Goal: Information Seeking & Learning: Learn about a topic

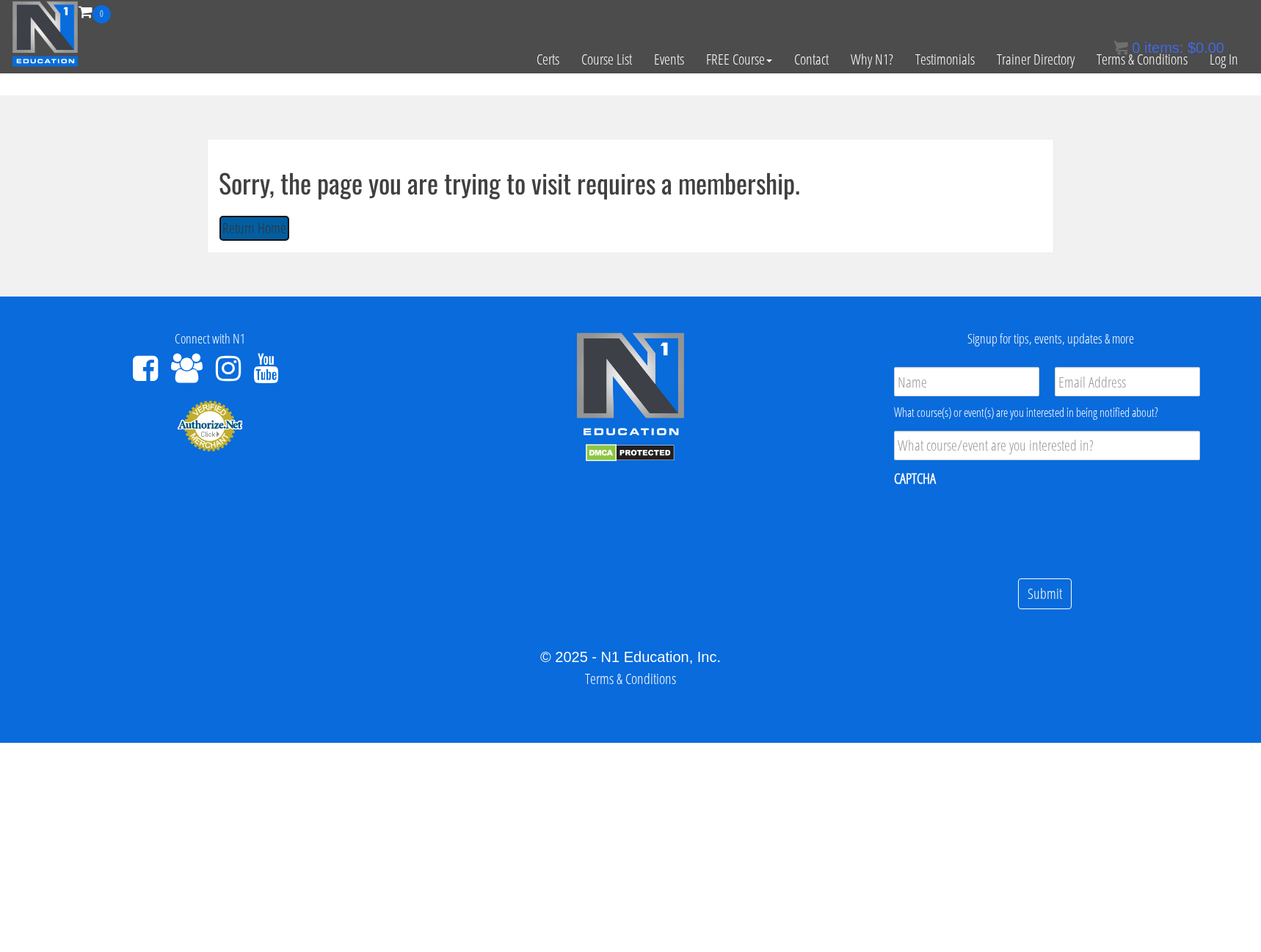
click at [249, 235] on button "Return Home" at bounding box center [254, 229] width 71 height 27
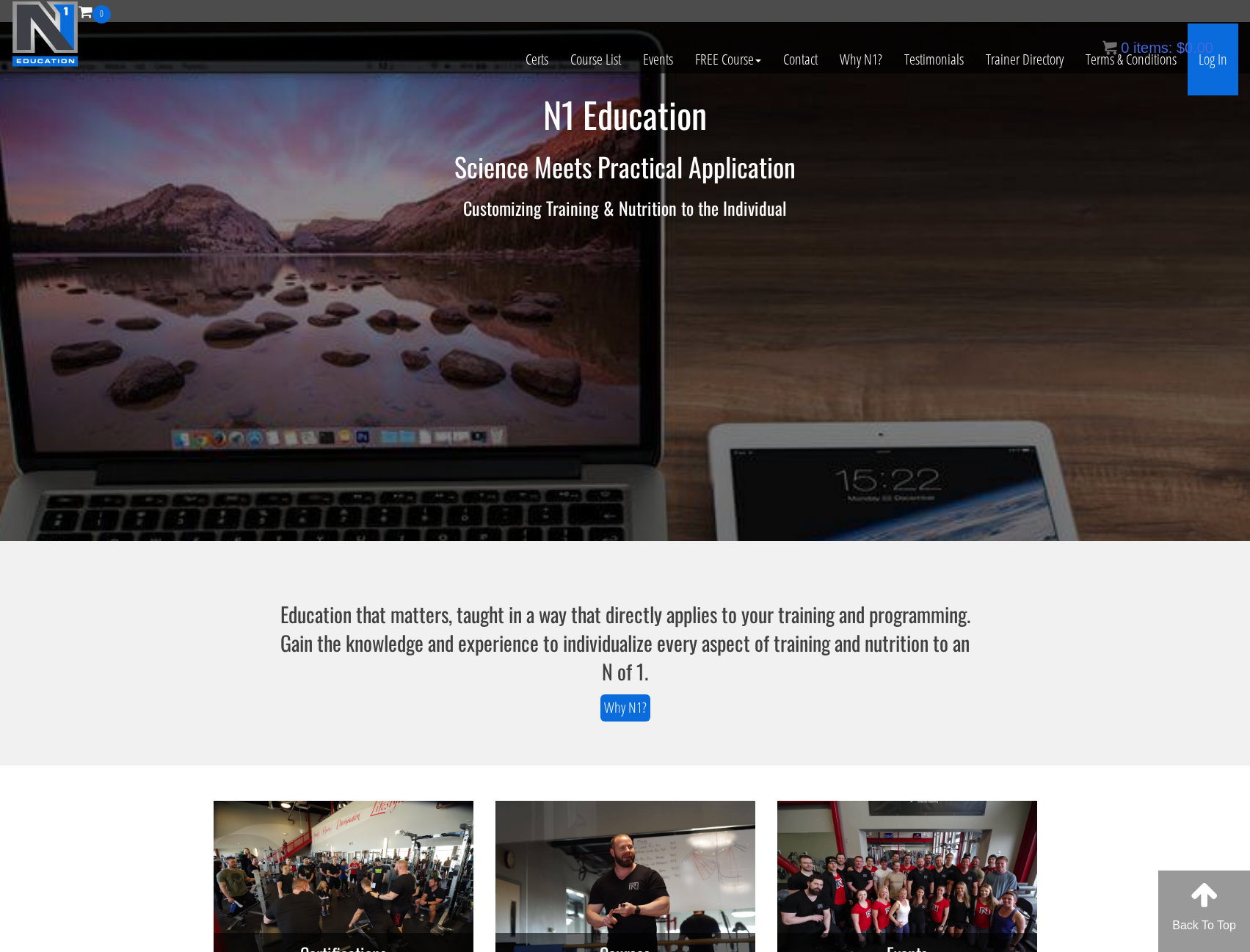
click at [1221, 61] on link "Log In" at bounding box center [1213, 60] width 50 height 72
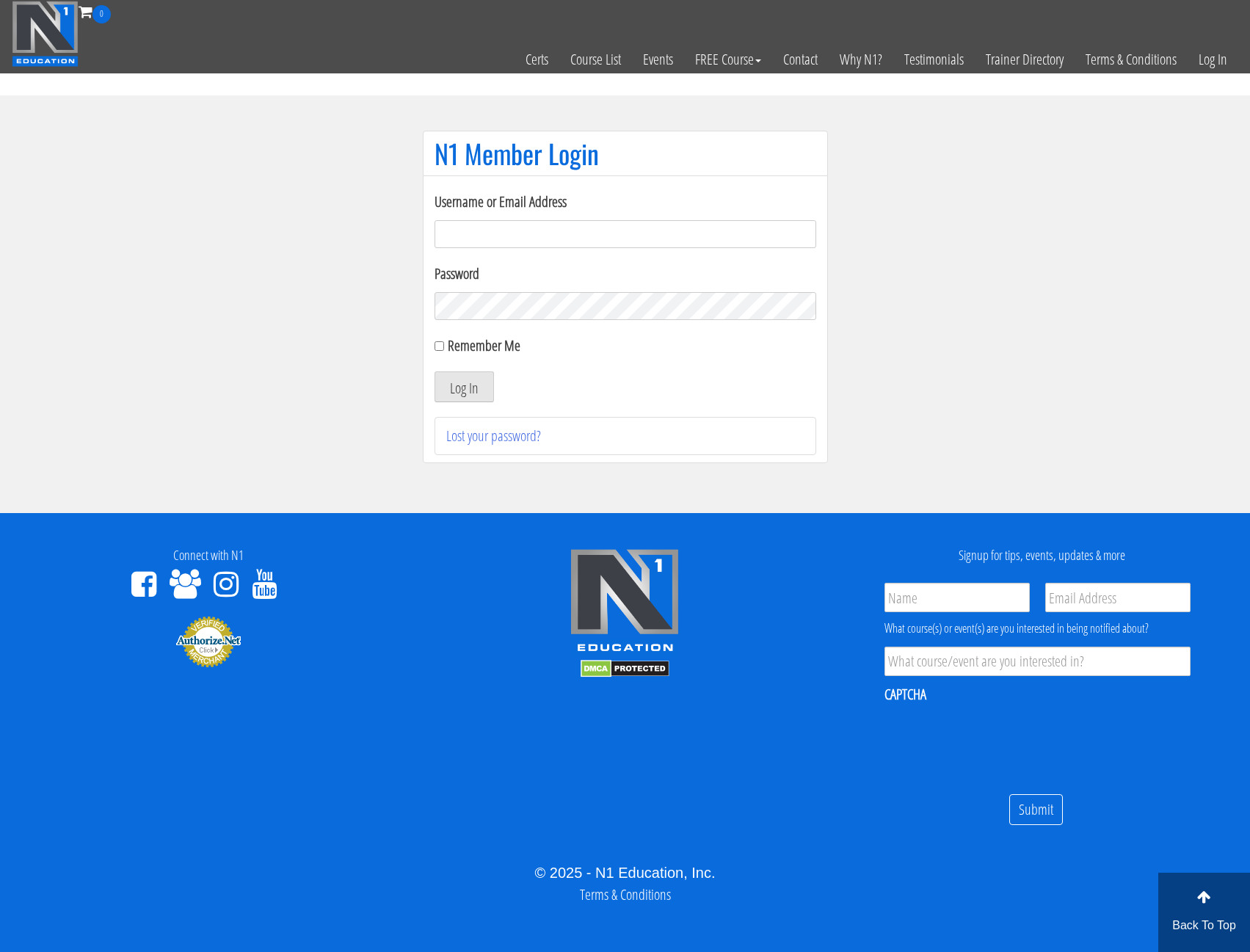
click at [573, 227] on input "Username or Email Address" at bounding box center [625, 234] width 381 height 28
type input "bronsonleunghk@gmail.com"
click at [434, 371] on button "Log In" at bounding box center [464, 387] width 60 height 31
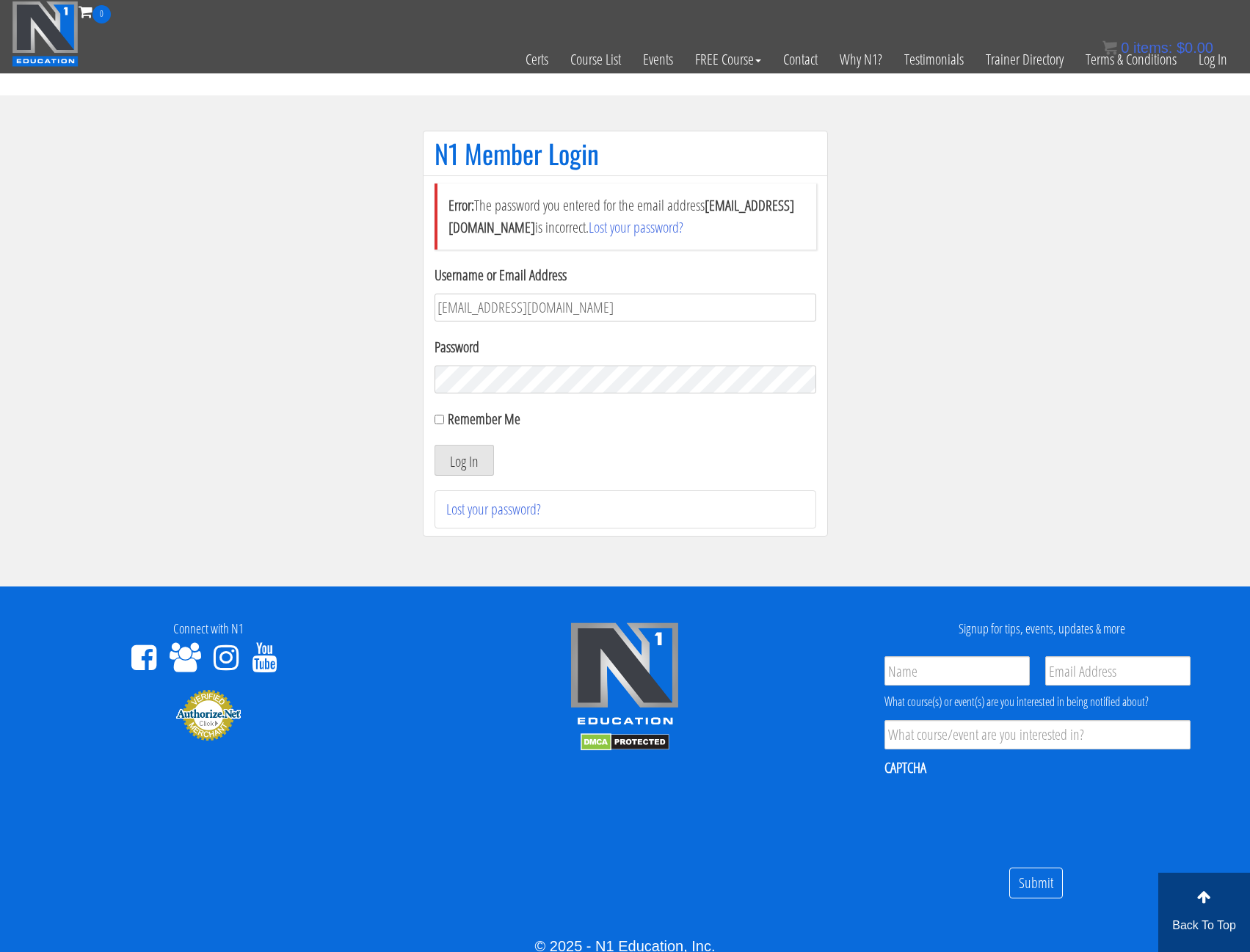
click at [434, 445] on button "Log In" at bounding box center [464, 460] width 60 height 31
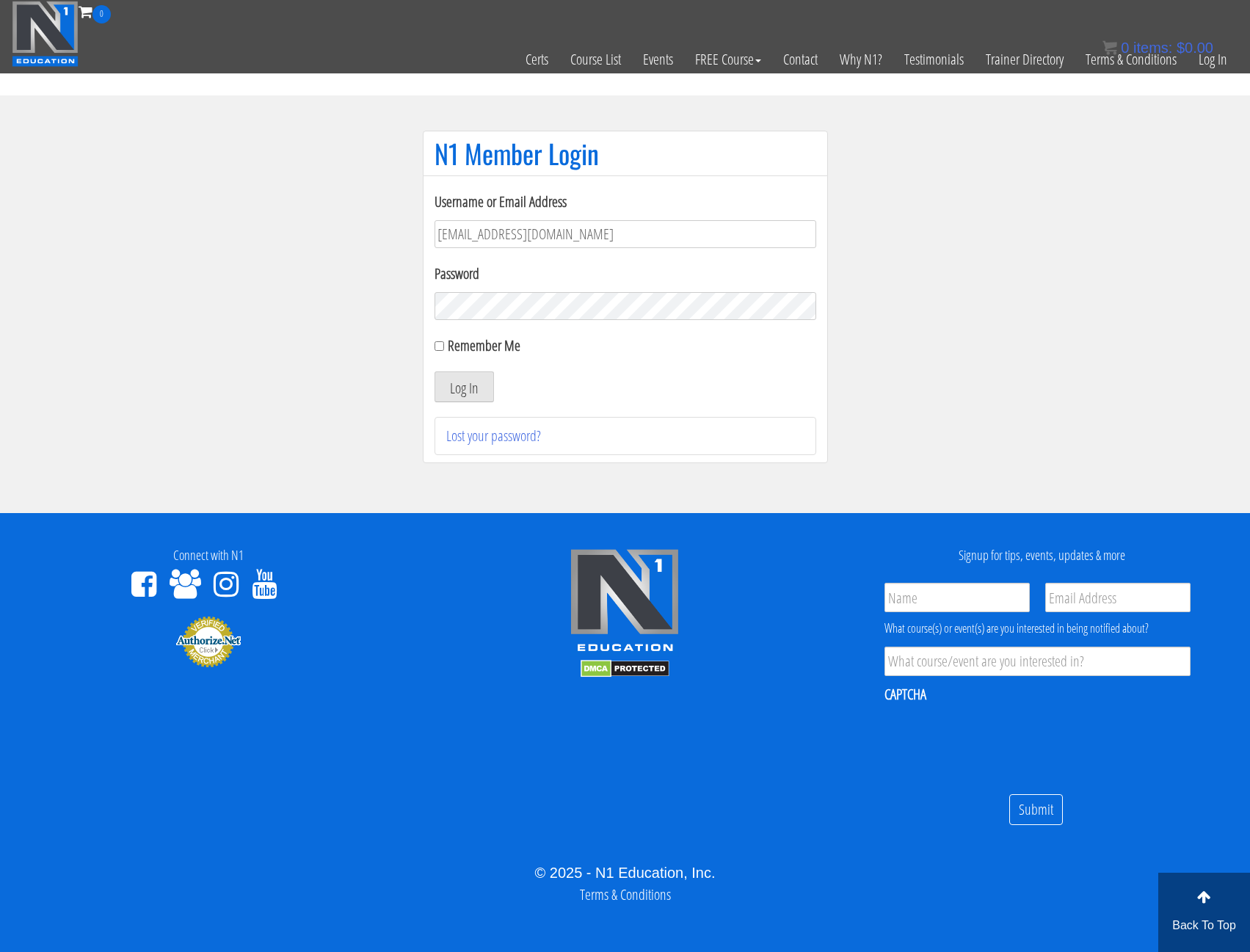
click at [434, 371] on button "Log In" at bounding box center [464, 387] width 60 height 31
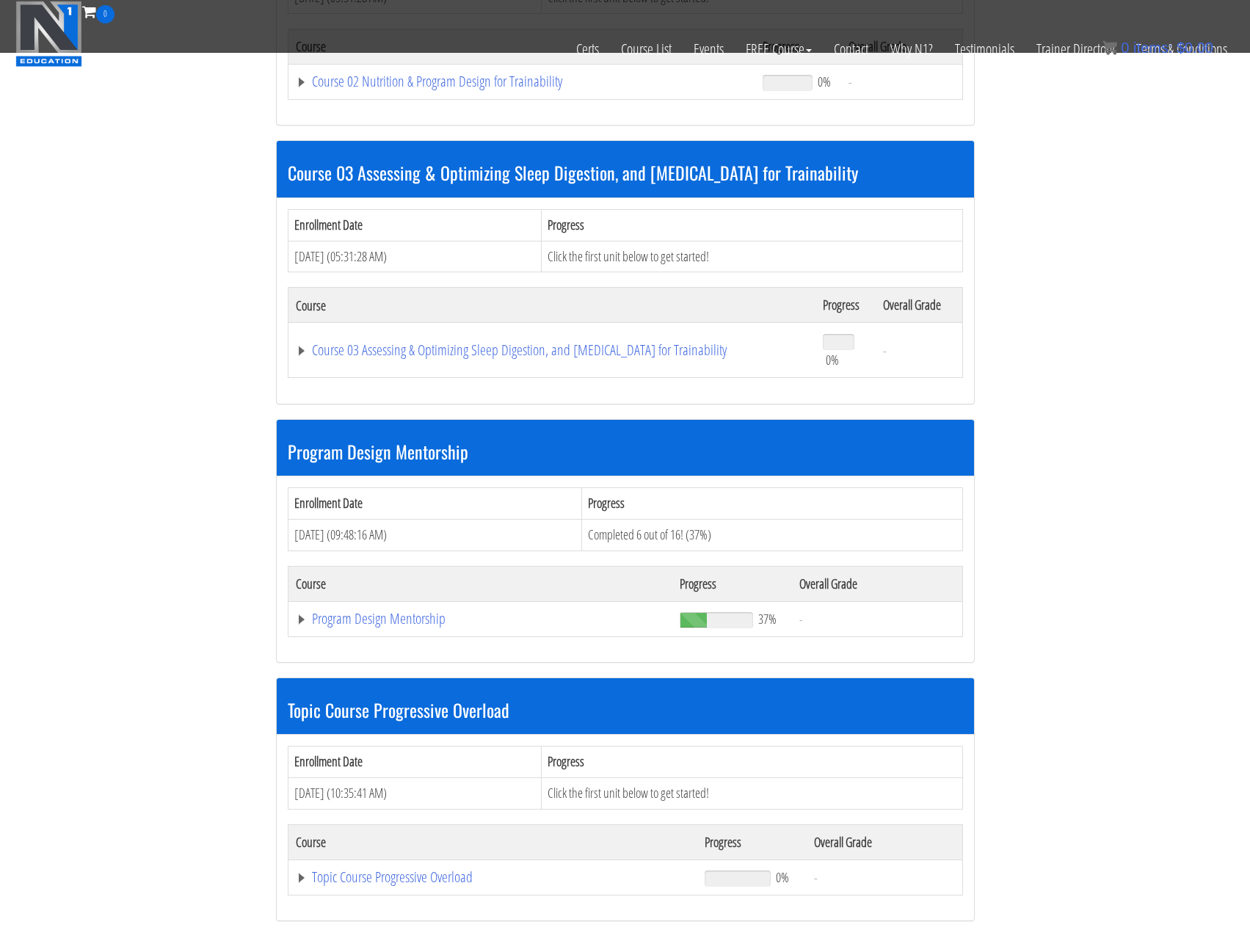
scroll to position [1028, 0]
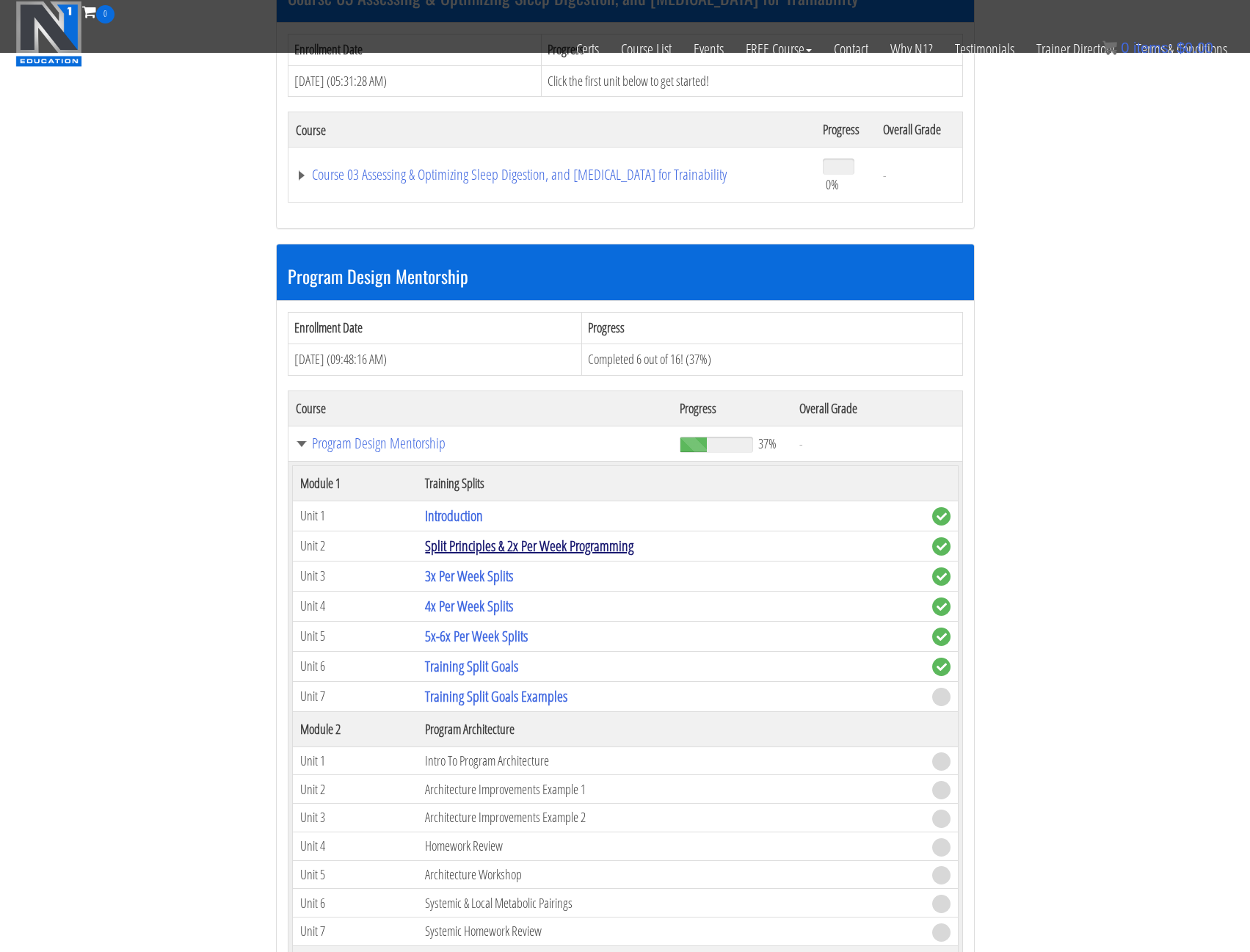
click at [463, 551] on link "Split Principles & 2x Per Week Programming" at bounding box center [529, 546] width 208 height 20
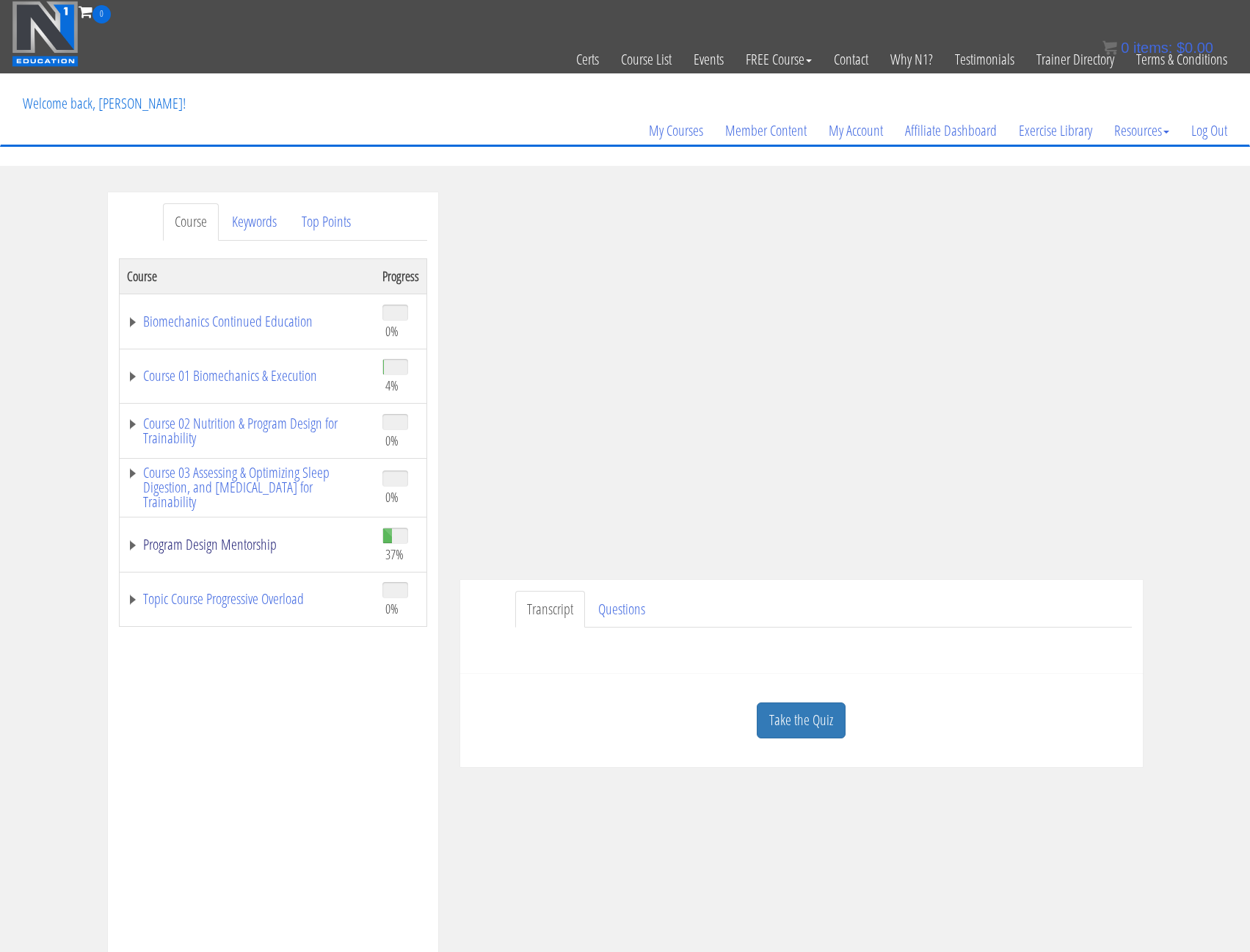
click at [155, 556] on td "Program Design Mentorship" at bounding box center [247, 545] width 256 height 55
click at [155, 550] on link "Program Design Mentorship" at bounding box center [247, 544] width 241 height 14
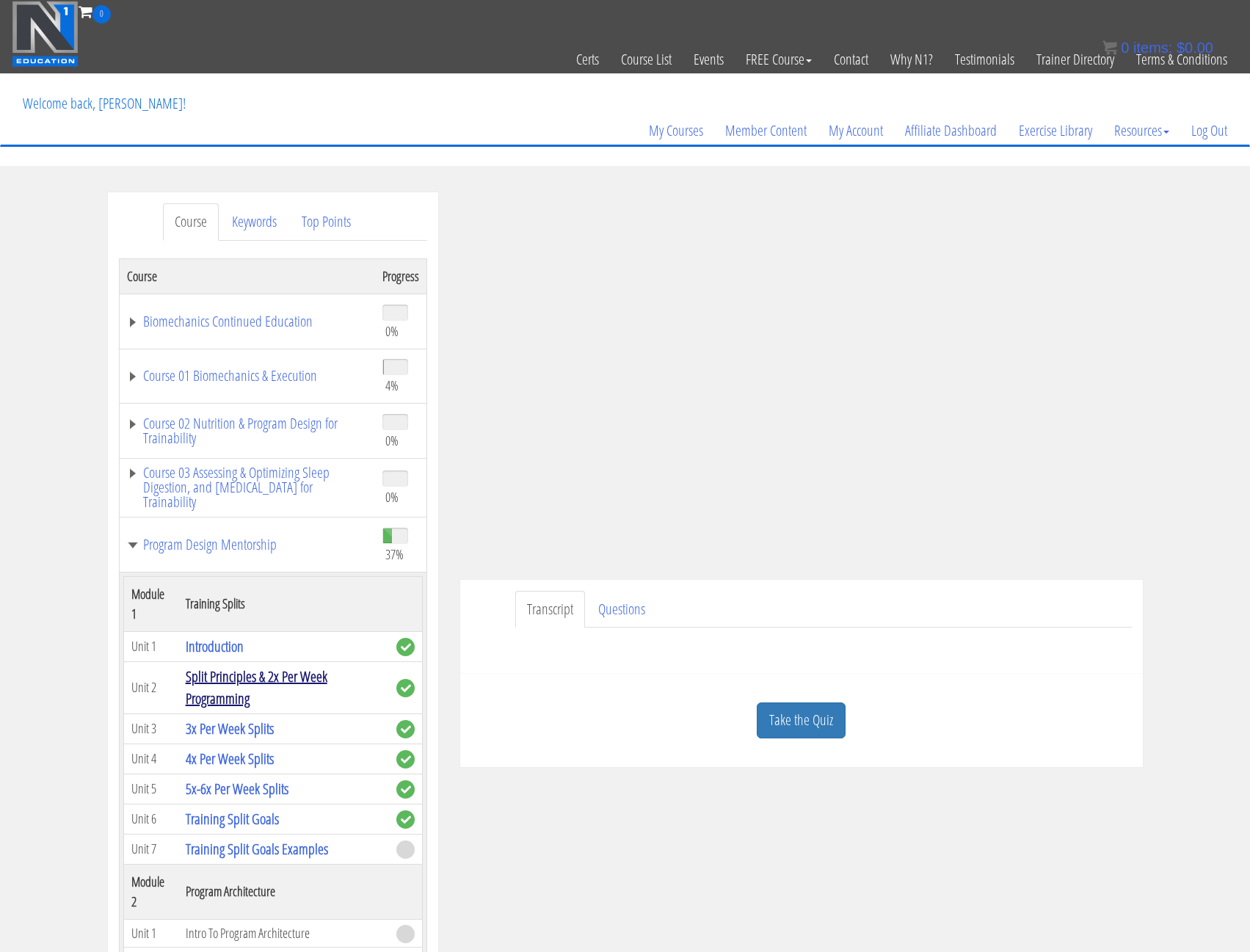
click at [218, 681] on link "Split Principles & 2x Per Week Programming" at bounding box center [256, 687] width 142 height 42
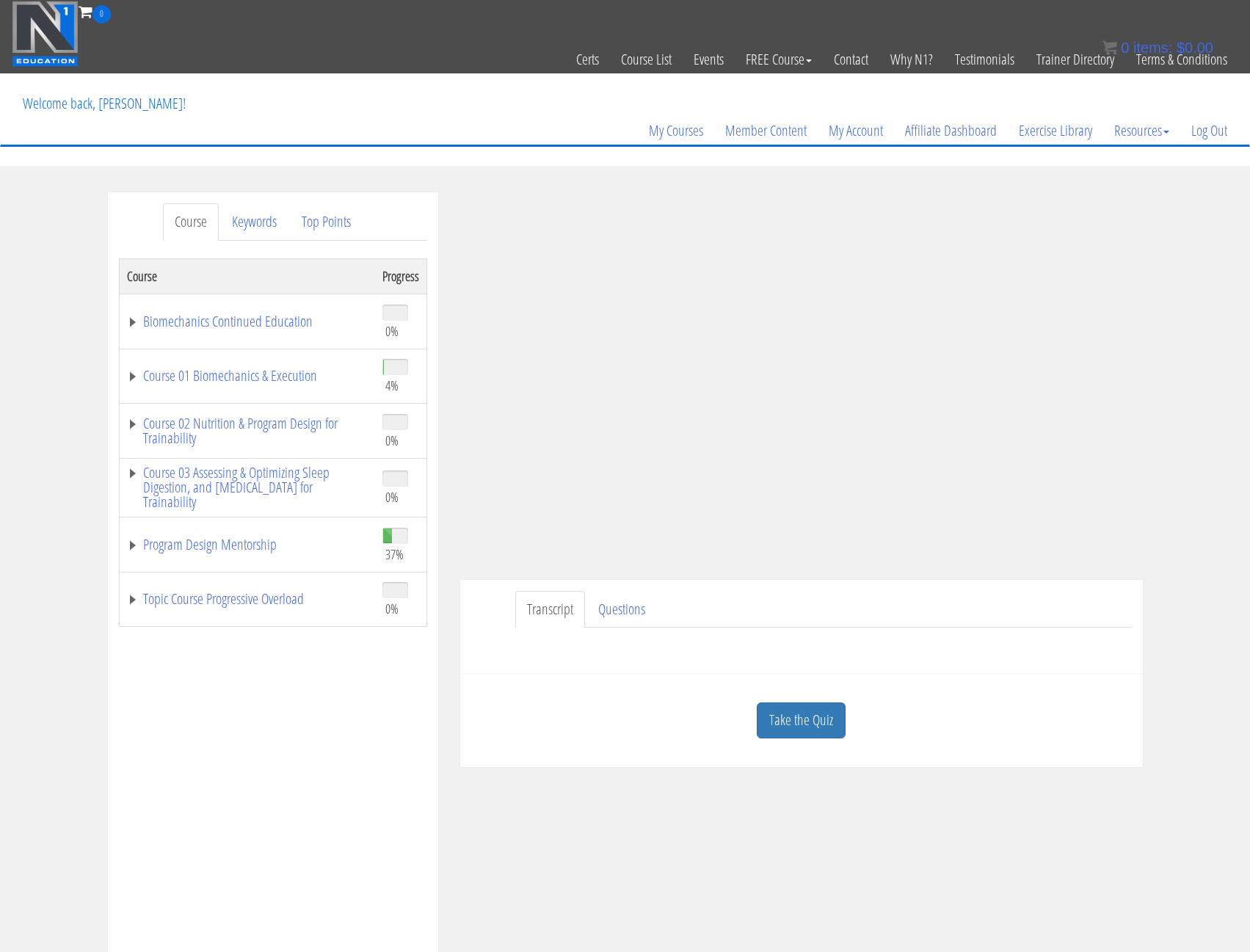
drag, startPoint x: 808, startPoint y: 644, endPoint x: 799, endPoint y: 641, distance: 9.5
click at [807, 644] on div "Submit Questions HERE to be covered on the next live call." at bounding box center [801, 645] width 661 height 35
click at [808, 589] on div "Transcript Questions Submit Questions HERE to be covered on the next live call." at bounding box center [801, 627] width 683 height 95
click at [1037, 617] on ul "Transcript Questions" at bounding box center [823, 609] width 617 height 38
click at [1036, 657] on div "Submit Questions HERE to be covered on the next live call." at bounding box center [801, 645] width 661 height 35
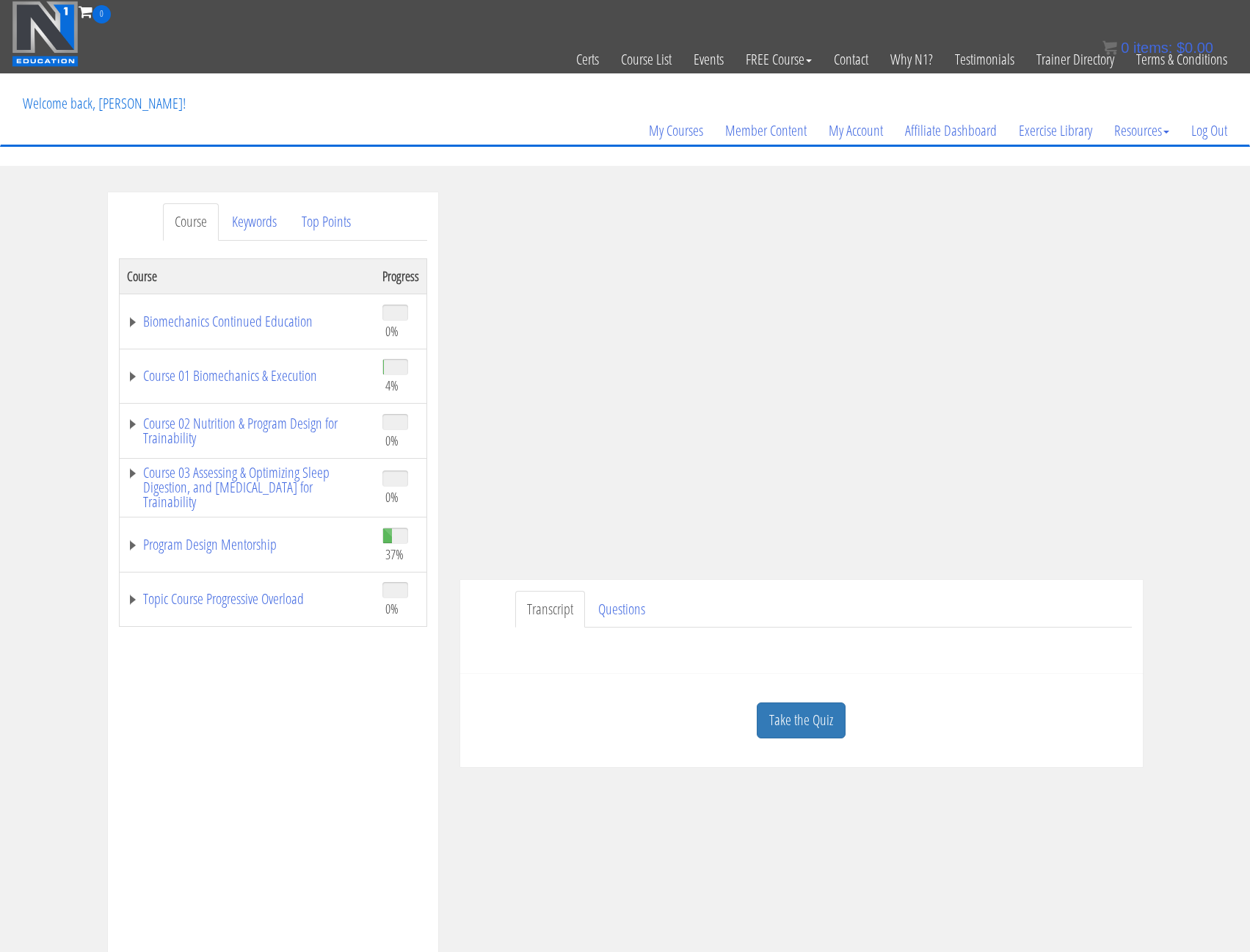
click at [1009, 666] on div "Transcript Questions Submit Questions HERE to be covered on the next live call." at bounding box center [801, 627] width 683 height 95
click at [964, 685] on div "Take the Quiz" at bounding box center [801, 720] width 661 height 71
click at [615, 605] on link "Questions" at bounding box center [622, 609] width 71 height 38
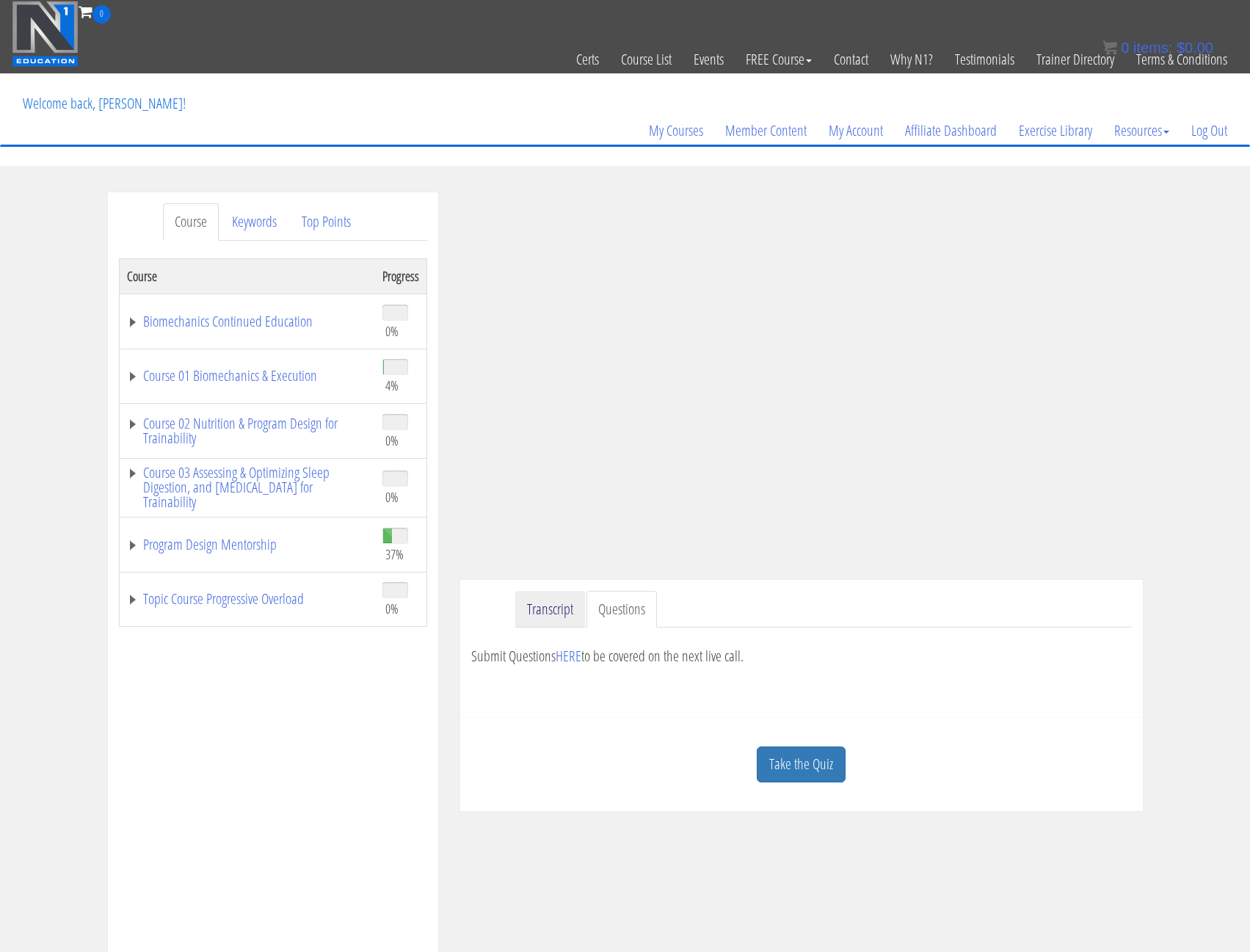
click at [565, 612] on link "Transcript" at bounding box center [549, 609] width 70 height 38
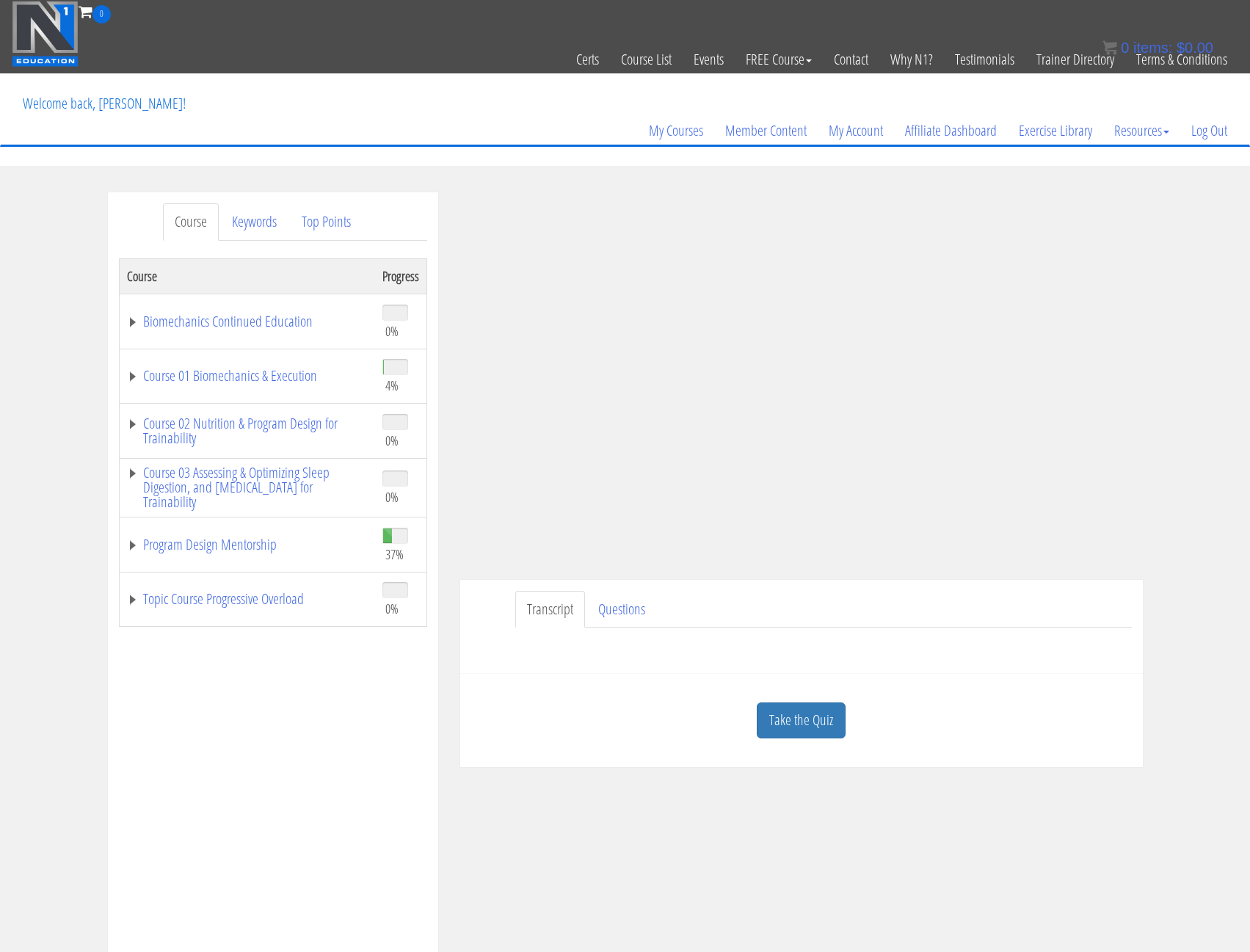
click at [975, 644] on div "Submit Questions HERE to be covered on the next live call." at bounding box center [801, 645] width 661 height 35
click at [885, 655] on div "Submit Questions HERE to be covered on the next live call." at bounding box center [801, 645] width 661 height 35
click at [1017, 665] on div "Transcript Questions Submit Questions HERE to be covered on the next live call." at bounding box center [801, 627] width 683 height 95
drag, startPoint x: 725, startPoint y: 623, endPoint x: 408, endPoint y: 620, distance: 317.0
click at [128, 542] on link "Program Design Mentorship" at bounding box center [247, 544] width 241 height 14
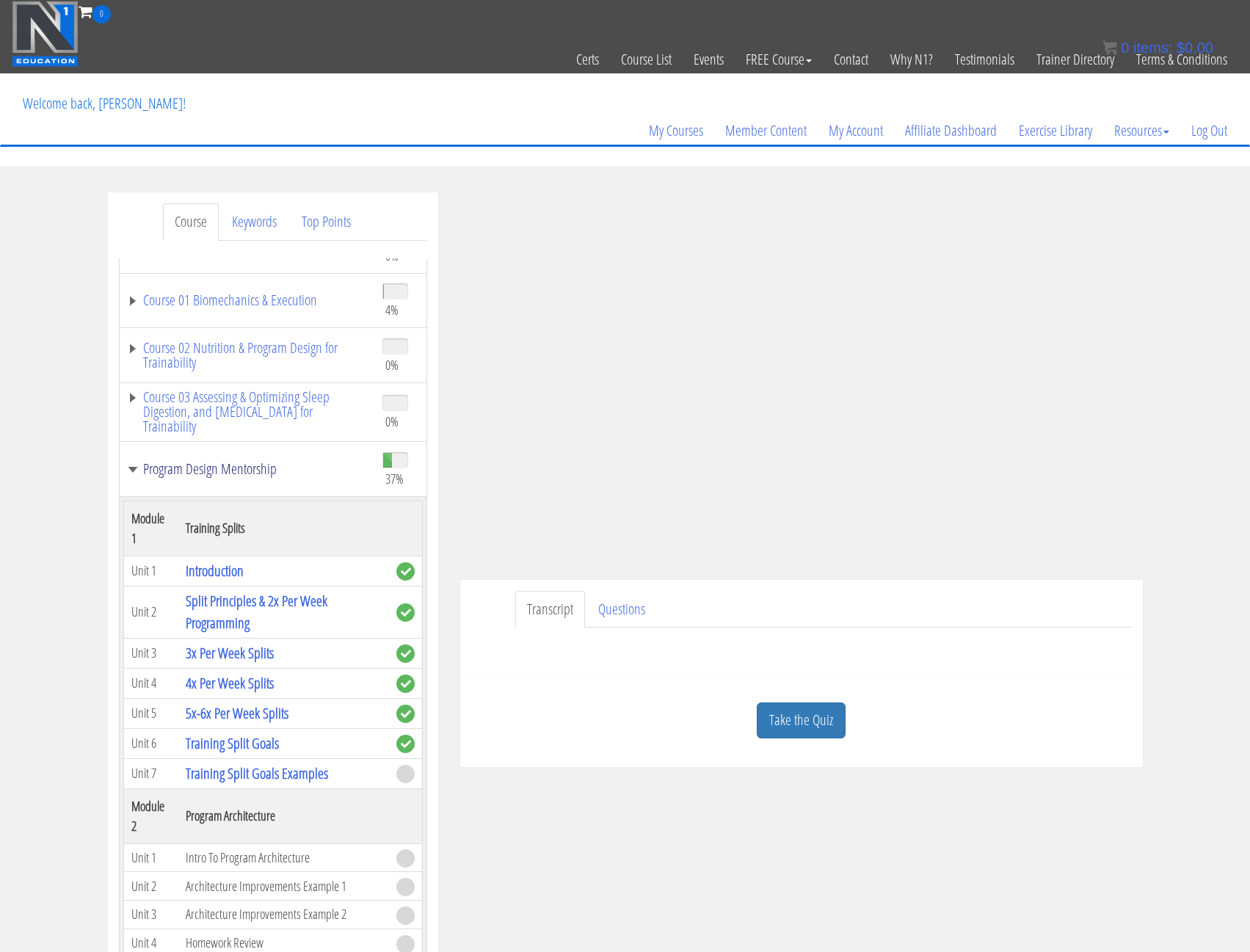
scroll to position [147, 0]
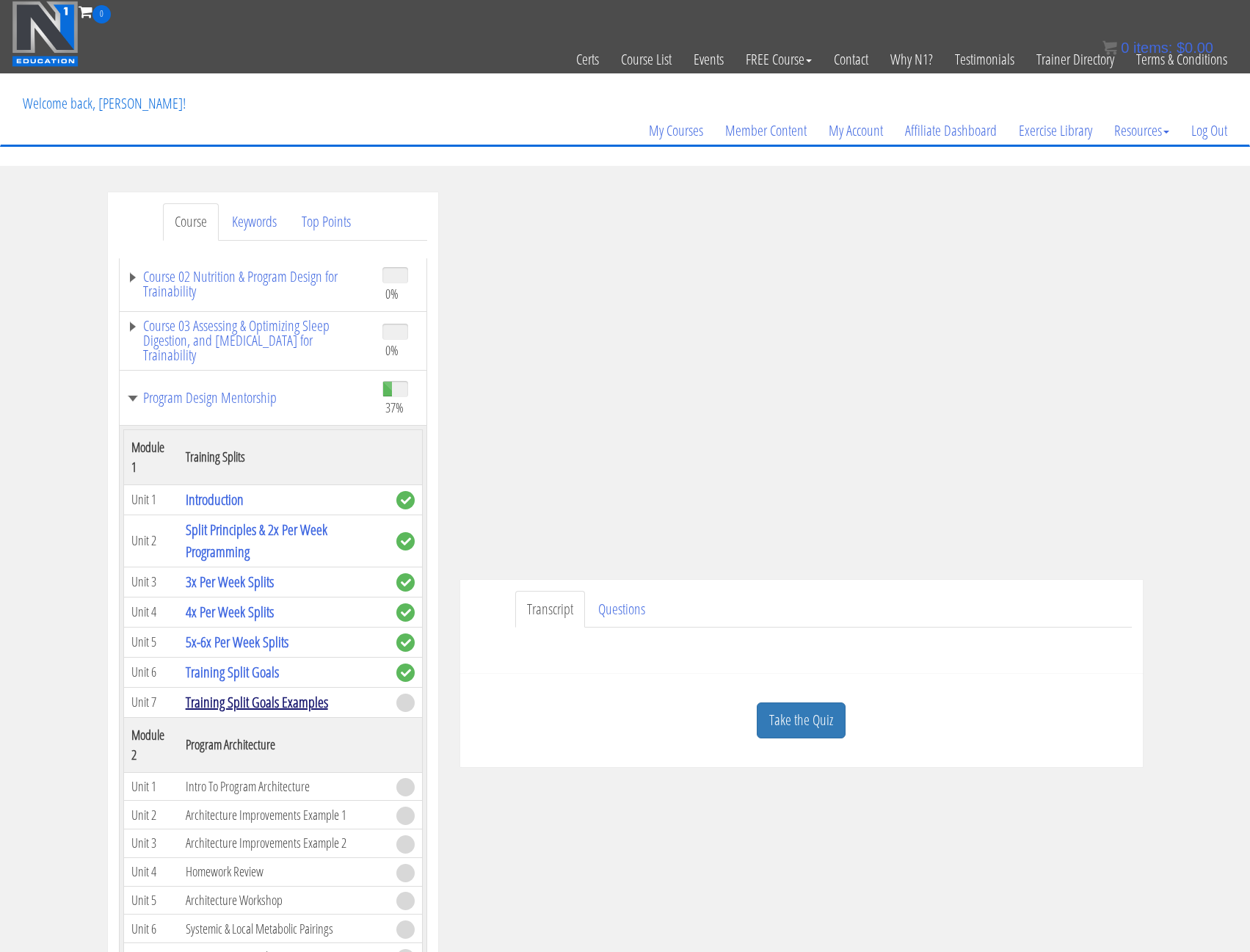
click at [244, 703] on link "Training Split Goals Examples" at bounding box center [257, 702] width 143 height 20
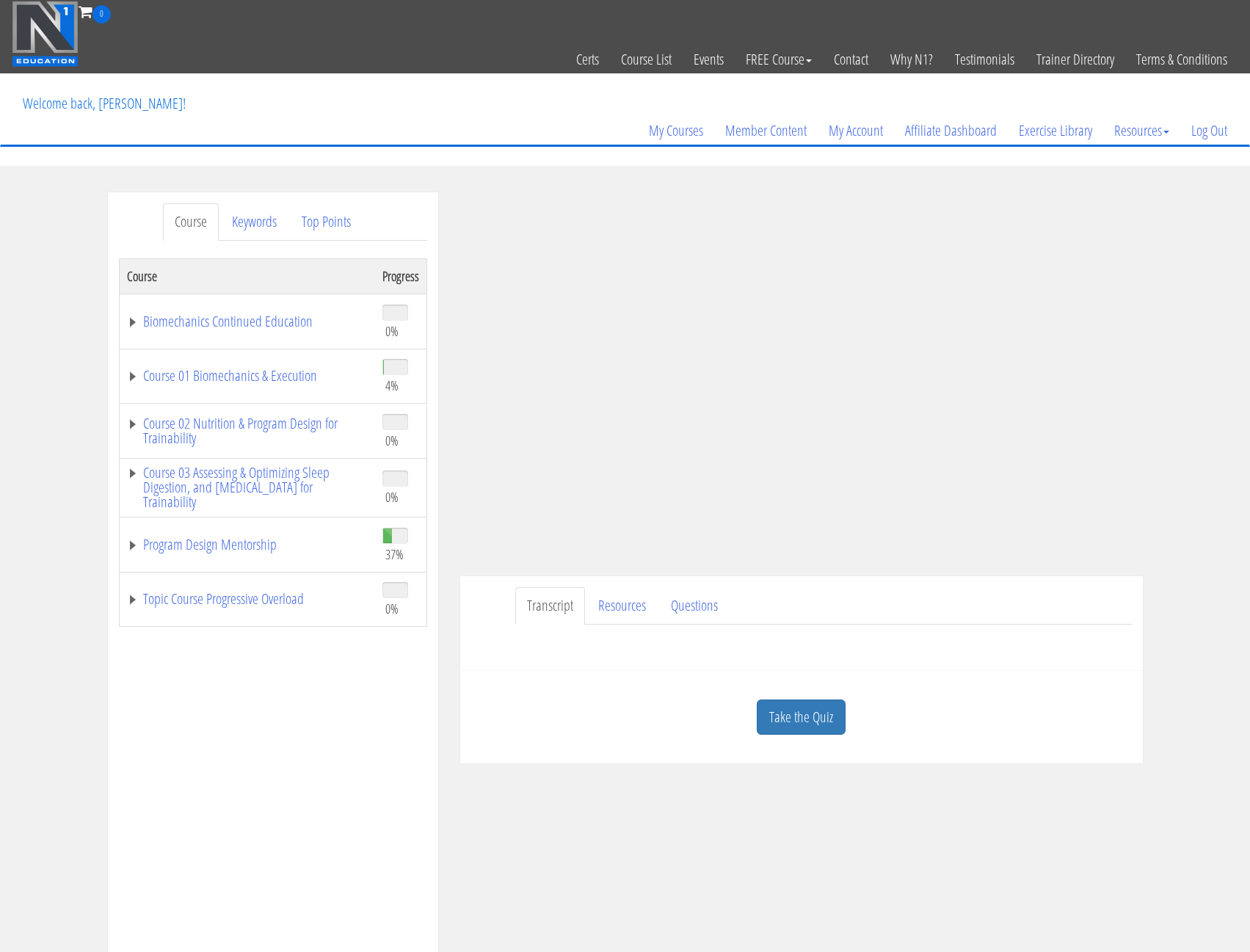
click at [888, 619] on ul "Transcript Resources Questions" at bounding box center [823, 606] width 617 height 38
click at [131, 551] on link "Program Design Mentorship" at bounding box center [247, 544] width 241 height 14
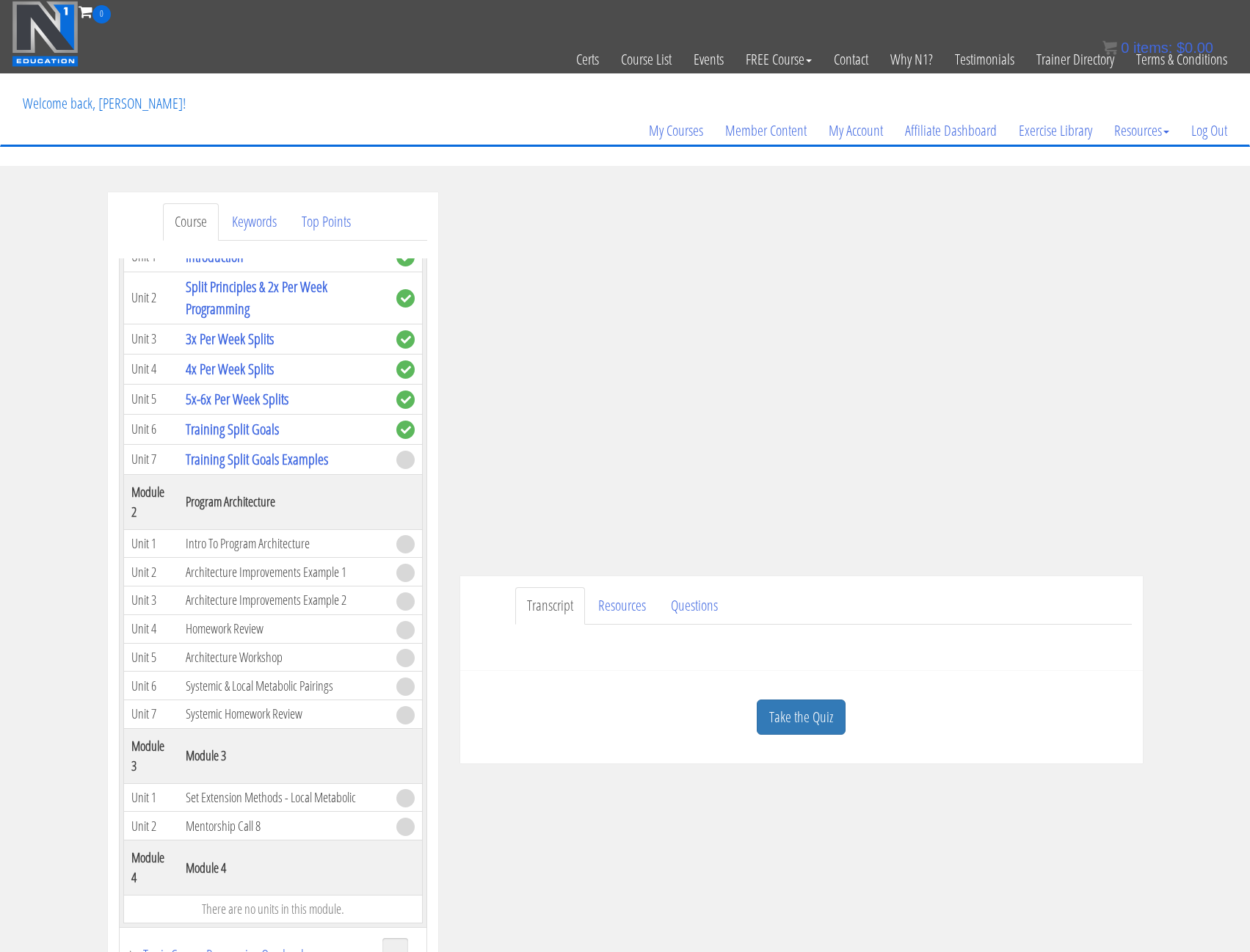
scroll to position [406, 0]
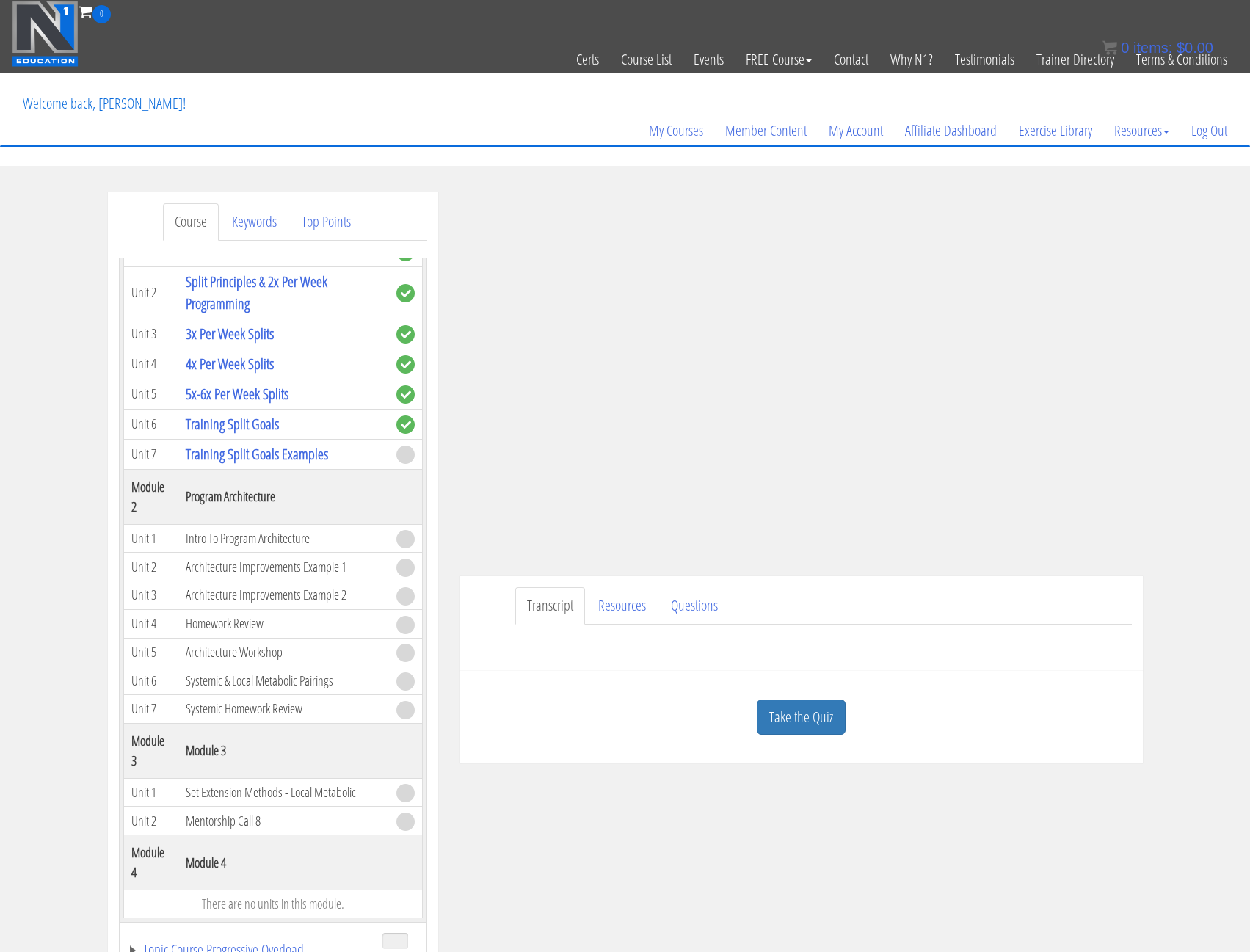
click at [789, 877] on div "Course Keywords Top Points Course Progress Biomechanics Continued Education 0% …" at bounding box center [625, 607] width 1057 height 829
drag, startPoint x: 513, startPoint y: 707, endPoint x: 428, endPoint y: 638, distance: 109.5
click at [511, 705] on div "Take the Quiz" at bounding box center [801, 718] width 661 height 71
drag, startPoint x: 588, startPoint y: 651, endPoint x: 523, endPoint y: 618, distance: 72.9
click at [584, 650] on div "Homework Assignment Template SAVE A COPY to your own account and edit that. To …" at bounding box center [801, 643] width 661 height 35
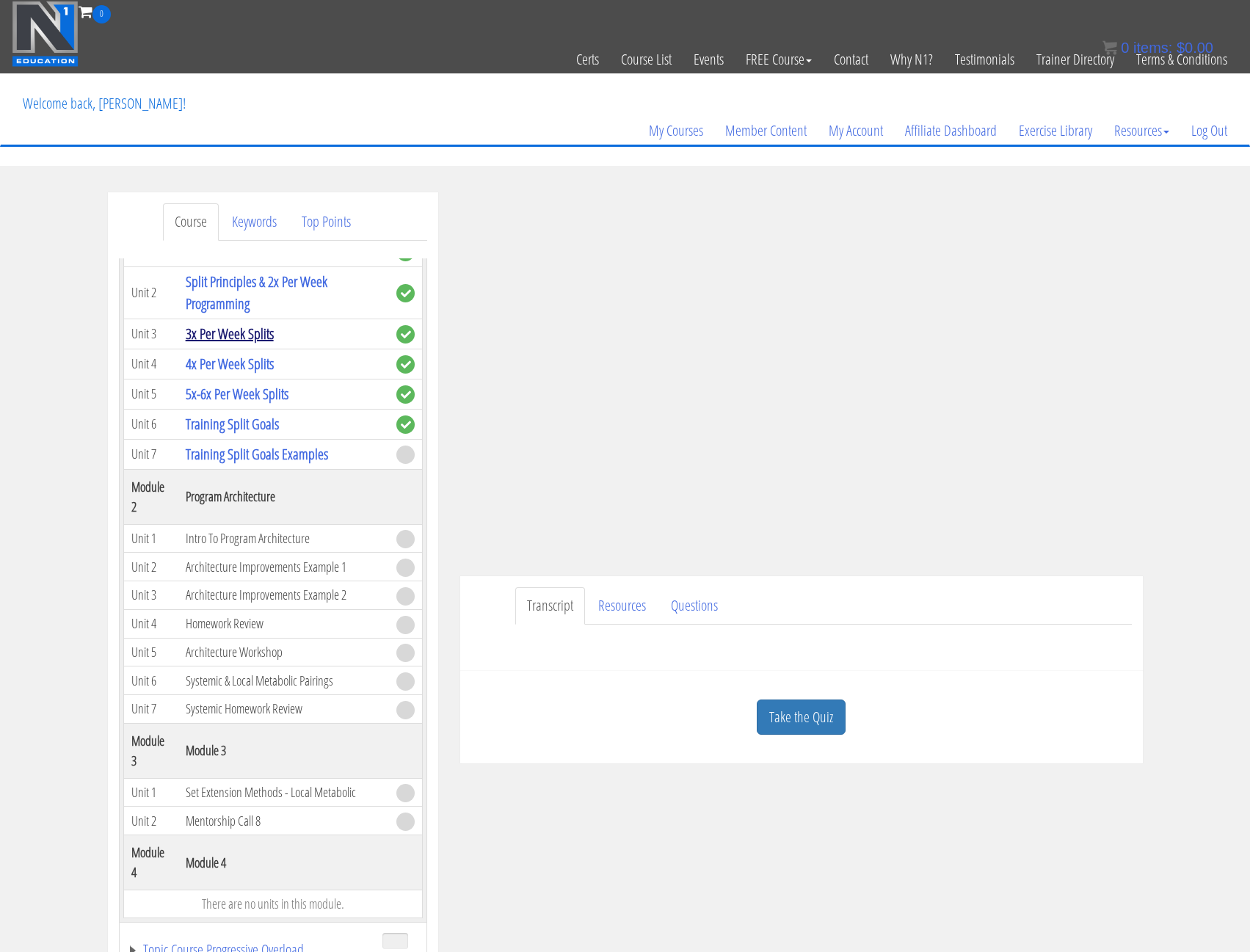
click at [209, 323] on link "3x Per Week Splits" at bounding box center [229, 334] width 88 height 20
